Goal: Information Seeking & Learning: Find specific fact

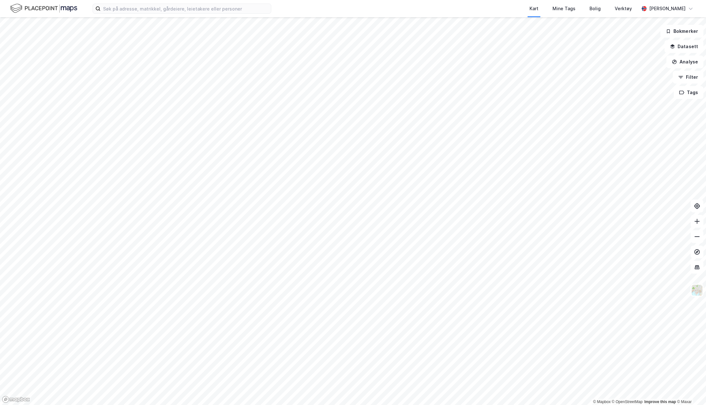
click at [158, 3] on div "Kart Mine Tags Bolig Verktøy Maria Moe Svalestuen" at bounding box center [353, 8] width 706 height 17
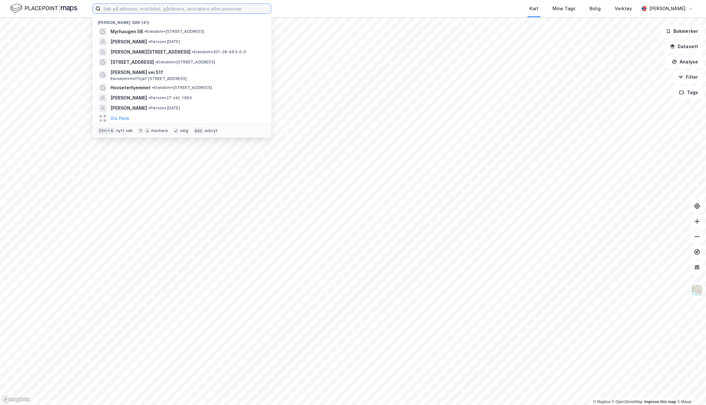
click at [160, 11] on input at bounding box center [186, 9] width 170 height 10
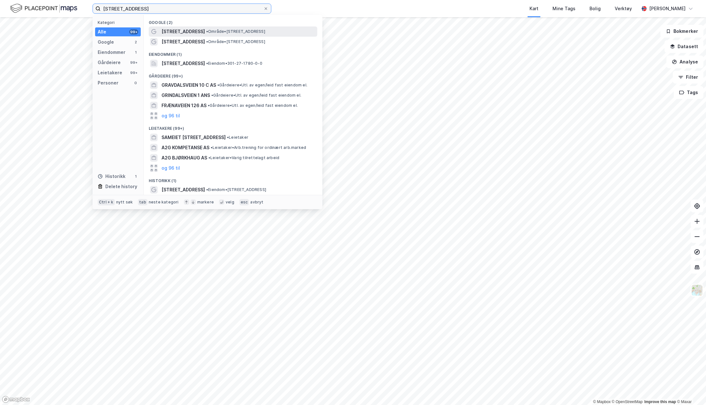
type input "gravdalsveien 12G"
click at [181, 30] on span "[STREET_ADDRESS]" at bounding box center [183, 32] width 43 height 8
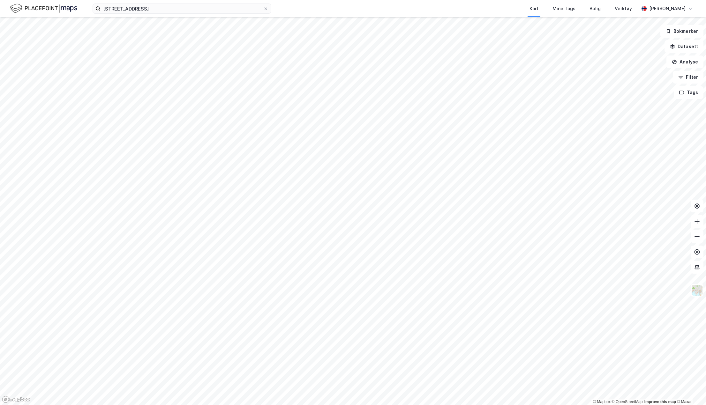
click at [153, 16] on div "gravdalsveien 12G Kart Mine Tags Bolig Verktøy Maria Moe Svalestuen" at bounding box center [353, 8] width 706 height 17
click at [154, 6] on input "gravdalsveien 12G" at bounding box center [182, 9] width 163 height 10
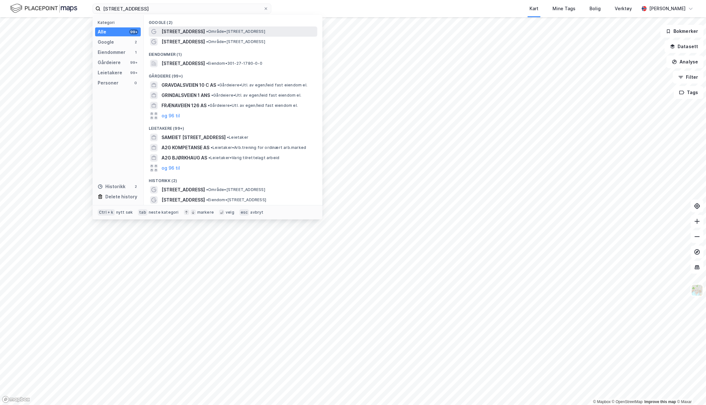
click at [172, 32] on span "[STREET_ADDRESS]" at bounding box center [183, 32] width 43 height 8
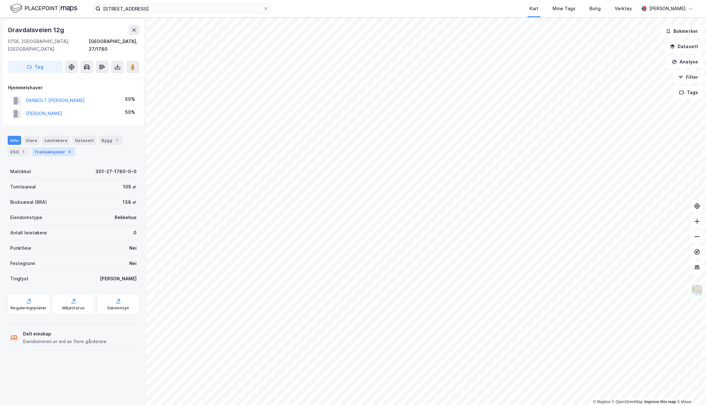
click at [48, 147] on div "Transaksjoner 4" at bounding box center [54, 151] width 44 height 9
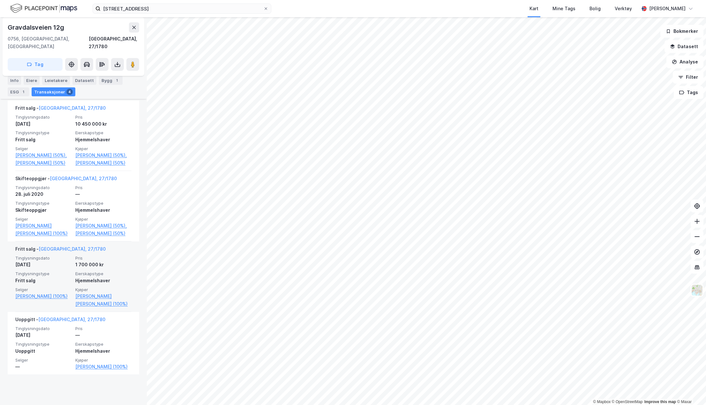
scroll to position [111, 0]
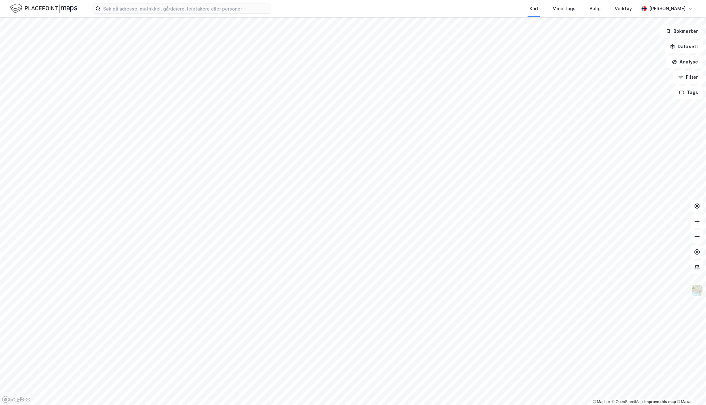
click at [135, 16] on div "Kart Mine Tags Bolig Verktøy [PERSON_NAME]" at bounding box center [353, 8] width 706 height 17
click at [137, 12] on input at bounding box center [186, 9] width 170 height 10
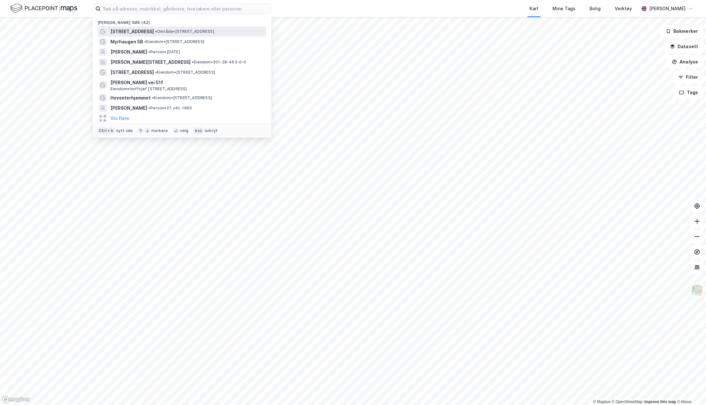
click at [146, 30] on span "[STREET_ADDRESS]" at bounding box center [131, 32] width 43 height 8
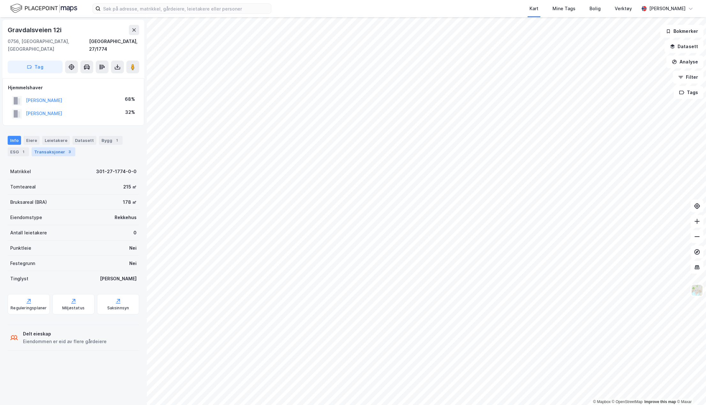
click at [61, 147] on div "Transaksjoner 3" at bounding box center [54, 151] width 44 height 9
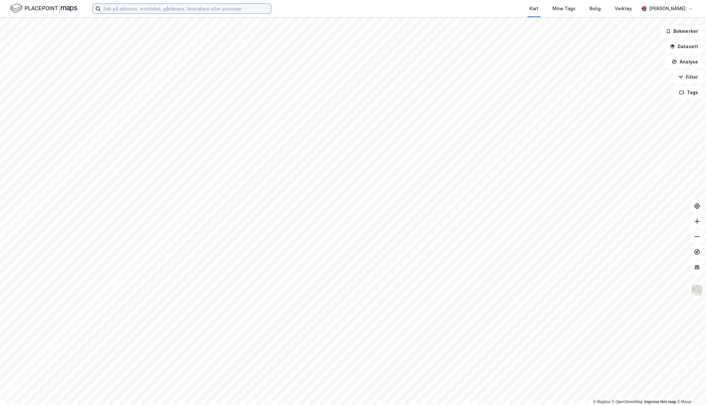
click at [253, 13] on input at bounding box center [186, 9] width 170 height 10
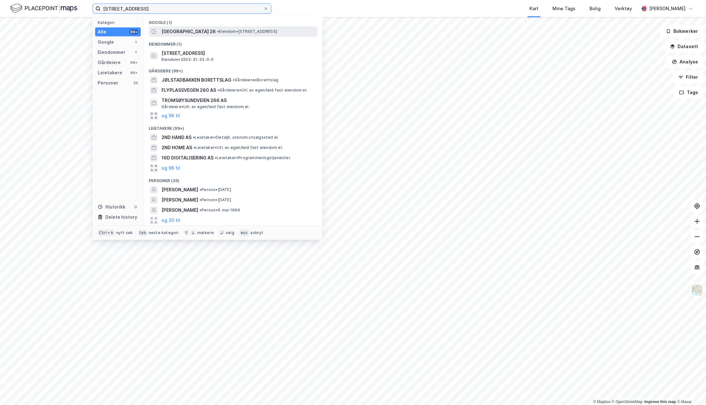
type input "torstadbakken 26D"
click at [247, 30] on span "• Eiendom • Torstadbakken 26, 1395 Hvalstad" at bounding box center [247, 31] width 60 height 5
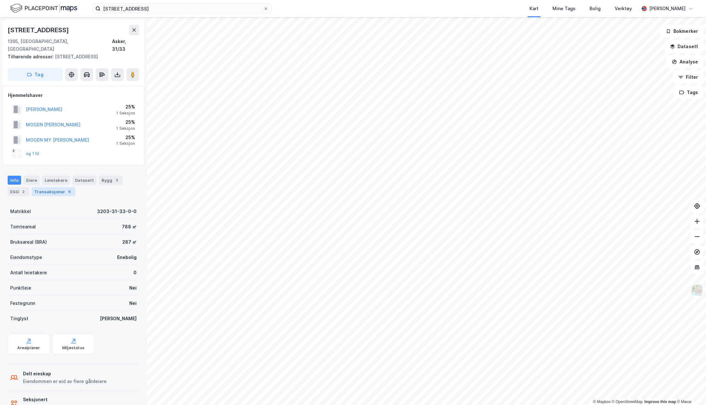
click at [53, 187] on div "Transaksjoner 6" at bounding box center [54, 191] width 44 height 9
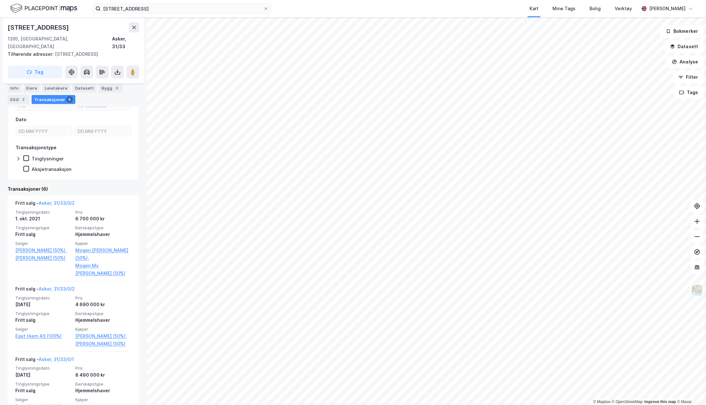
scroll to position [128, 0]
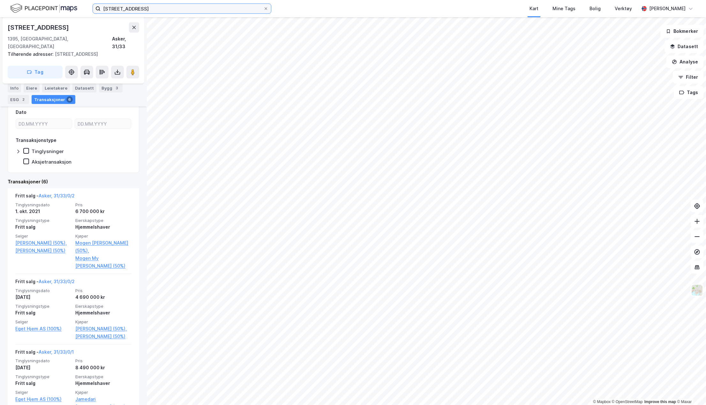
click at [208, 10] on input "torstadbakken 26D" at bounding box center [182, 9] width 163 height 10
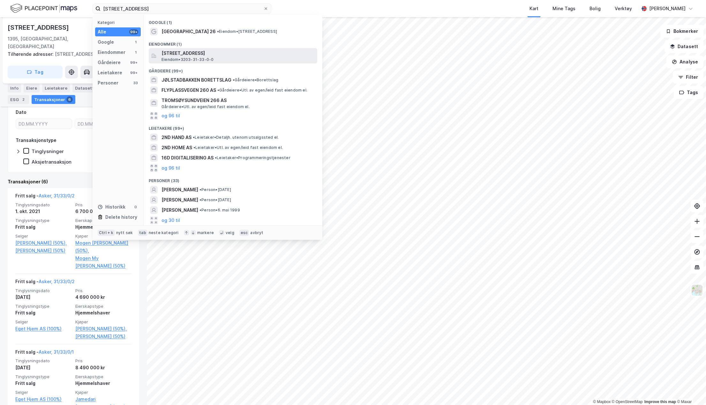
click at [218, 53] on span "Torstadbakken 26D, 1395, HVALSTAD, ASKER" at bounding box center [238, 53] width 153 height 8
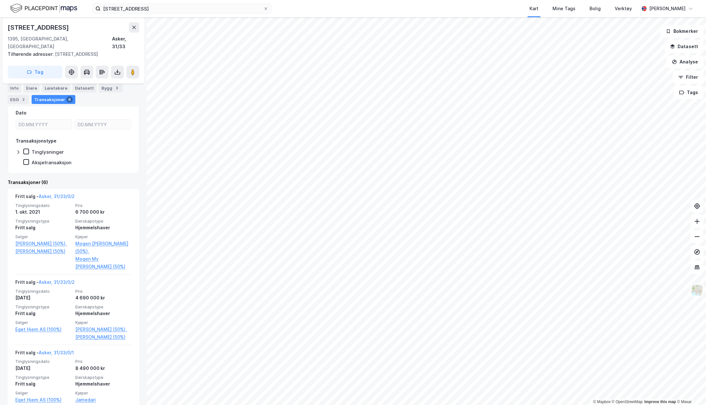
scroll to position [128, 0]
click at [134, 94] on div "Info Eiere Leietakere Datasett Bygg 3 ESG 2 Transaksjoner 6" at bounding box center [74, 94] width 132 height 20
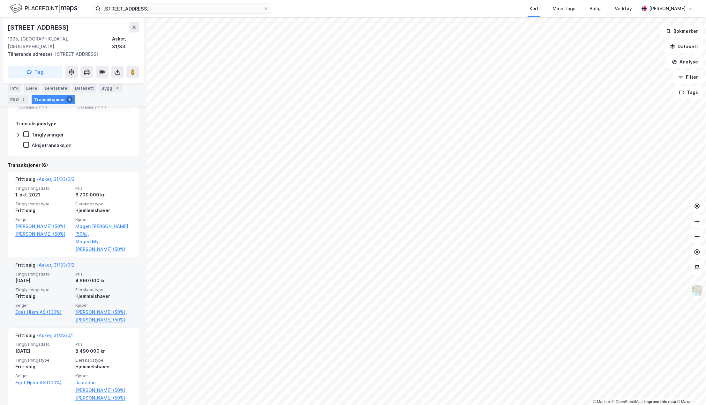
scroll to position [160, 0]
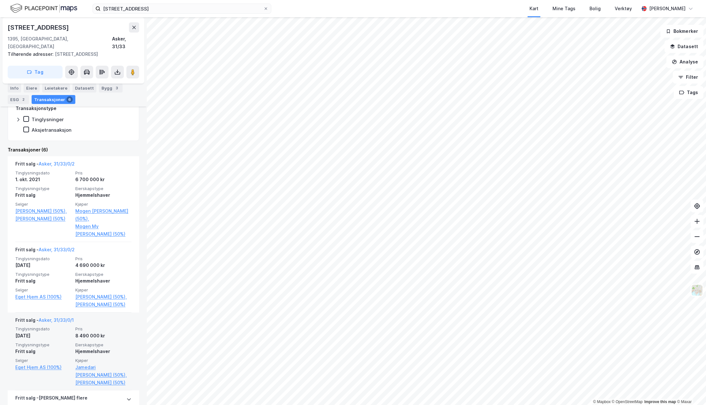
click at [88, 335] on div "8 490 000 kr" at bounding box center [103, 336] width 56 height 8
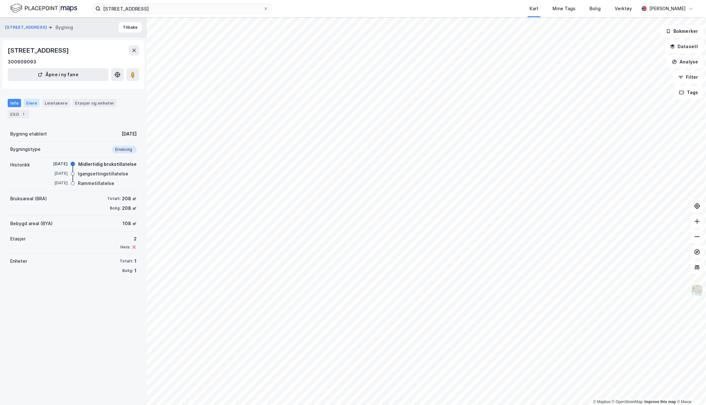
click at [32, 102] on div "Eiere" at bounding box center [32, 103] width 16 height 8
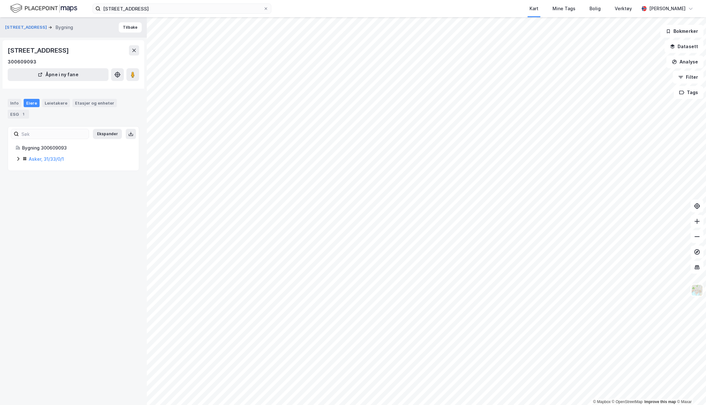
click at [19, 156] on div "Asker, 31/33/0/1" at bounding box center [74, 159] width 116 height 8
click at [10, 27] on button "Torstadbakken 26d" at bounding box center [26, 27] width 43 height 6
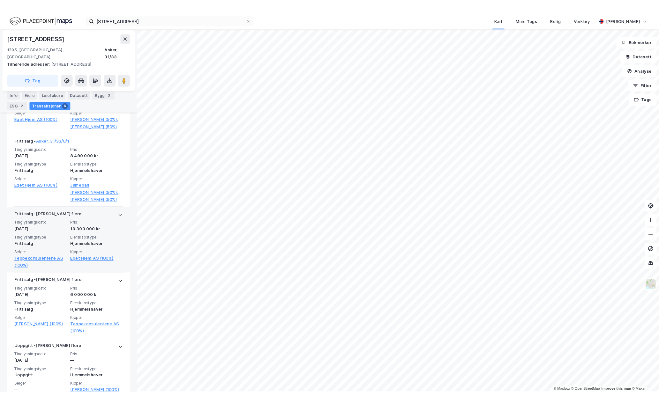
scroll to position [332, 0]
